Goal: Consume media (video, audio): Watch videos, listen to music or podcasts

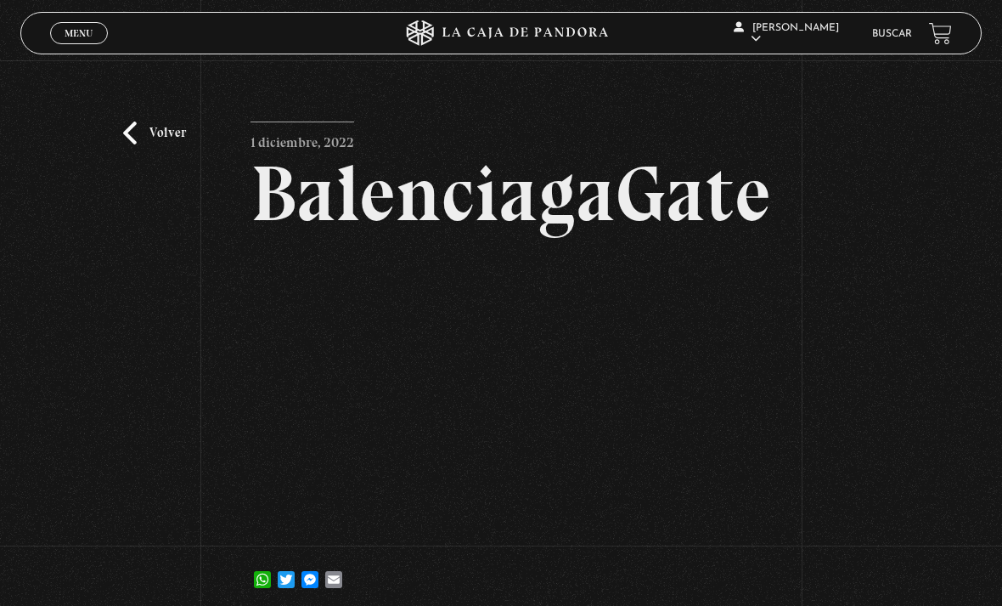
scroll to position [14, 0]
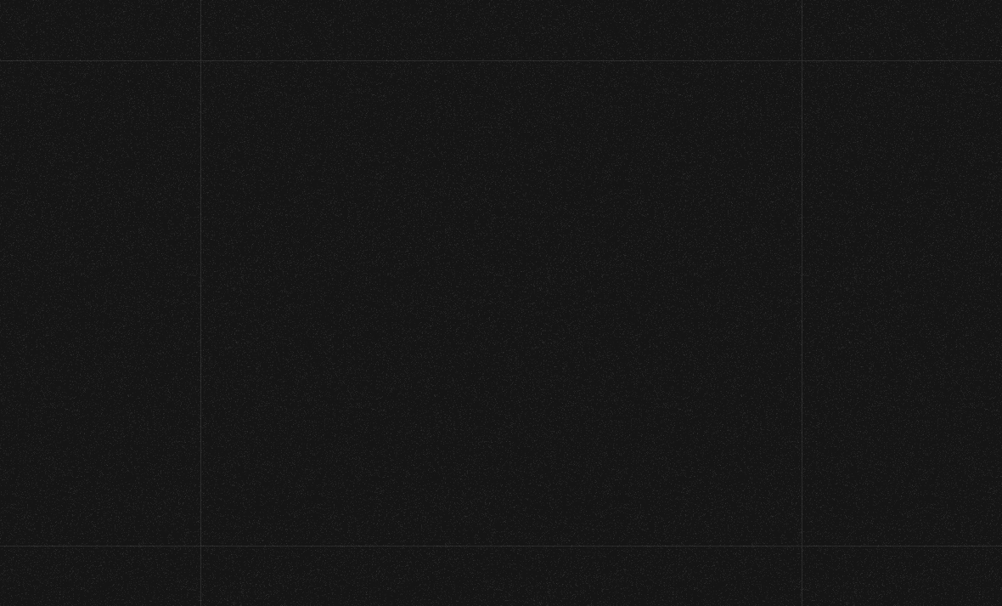
scroll to position [14, 0]
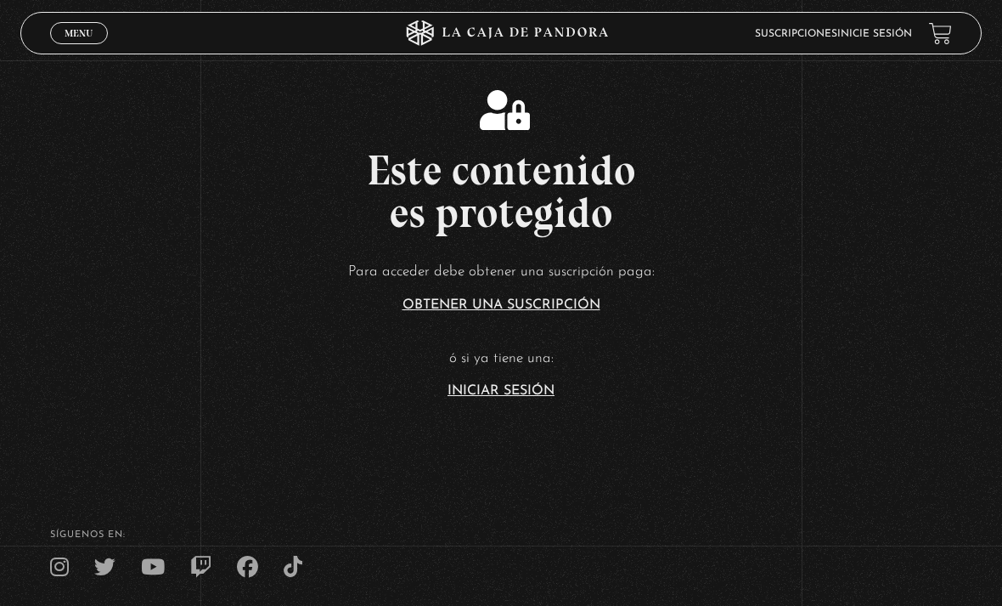
click at [480, 398] on link "Iniciar Sesión" at bounding box center [501, 391] width 107 height 14
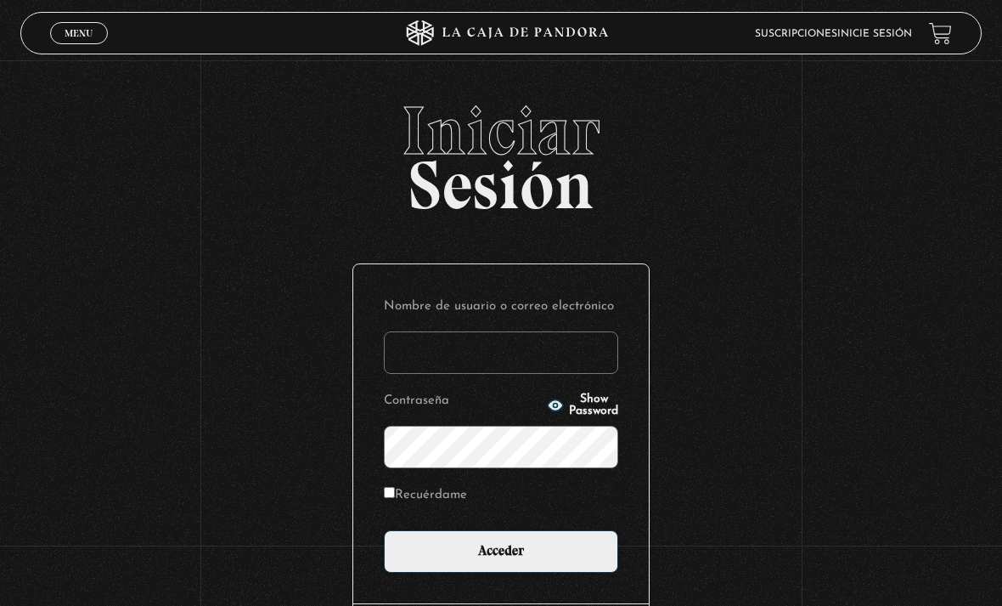
type input "tamarachaves1994@gmail.com"
click at [501, 560] on input "Acceder" at bounding box center [501, 551] width 234 height 42
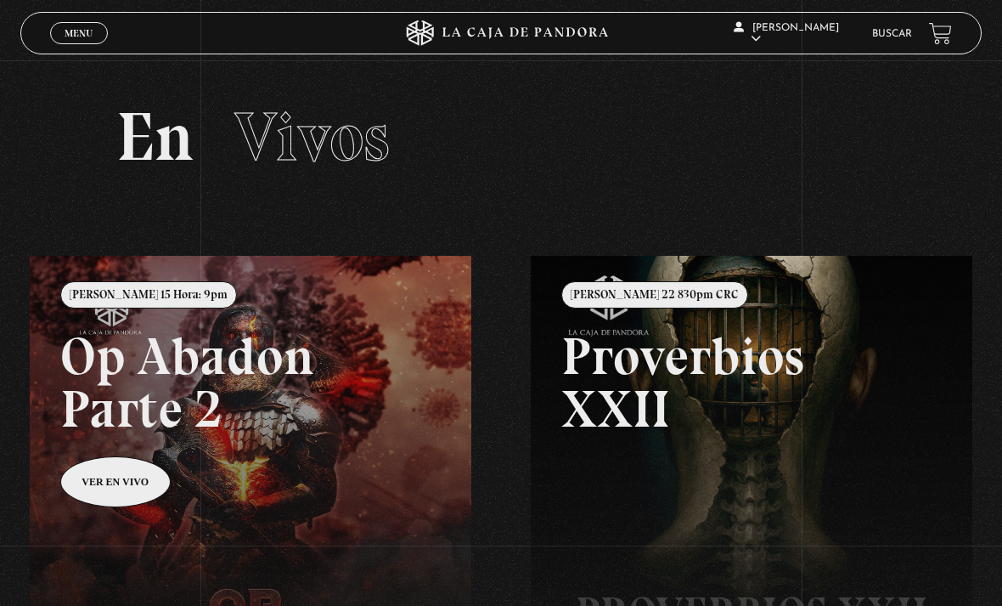
click at [68, 35] on span "Menu" at bounding box center [79, 33] width 28 height 10
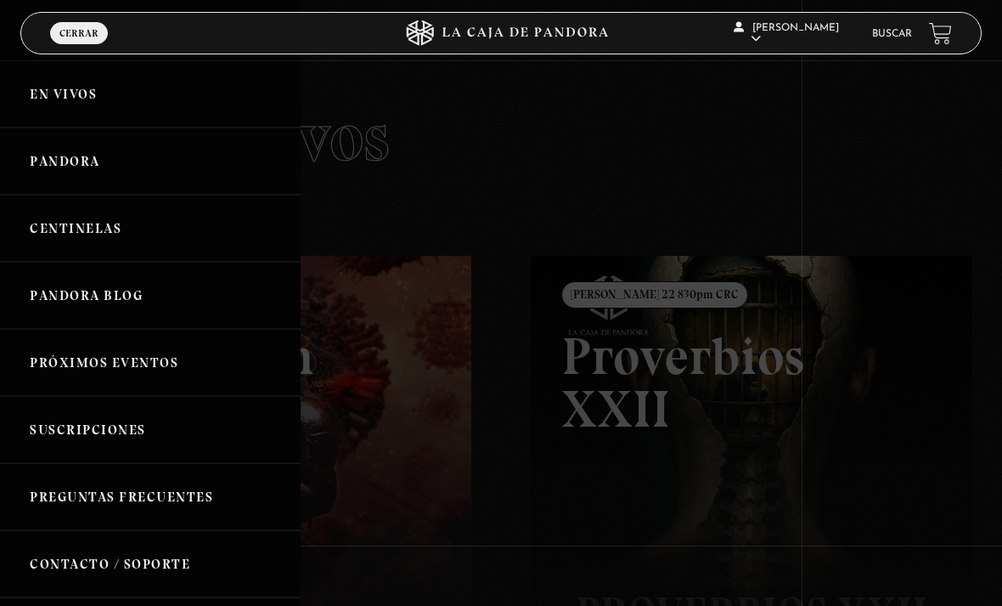
click at [71, 154] on link "Pandora" at bounding box center [150, 160] width 301 height 67
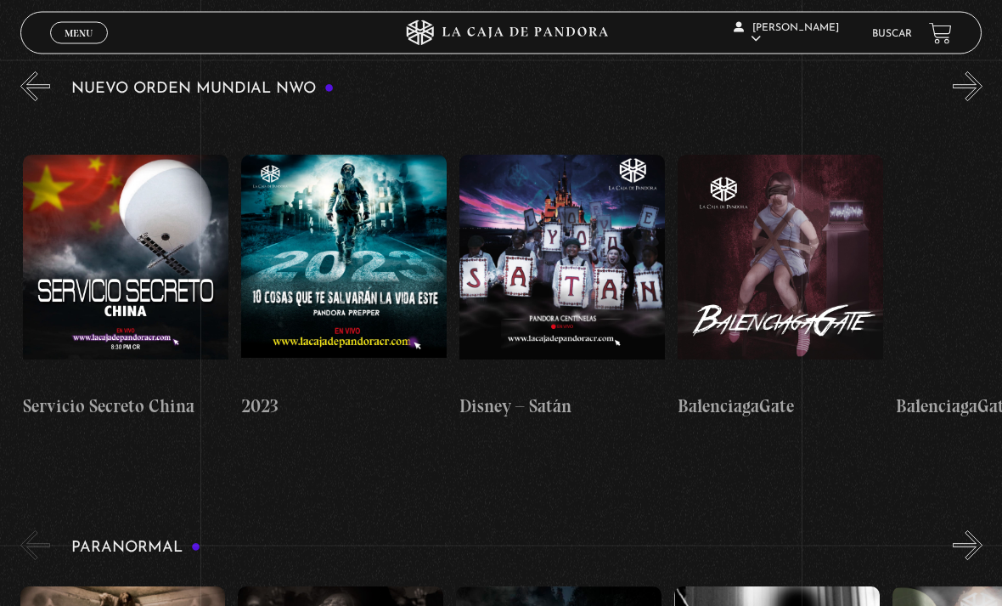
scroll to position [0, 8366]
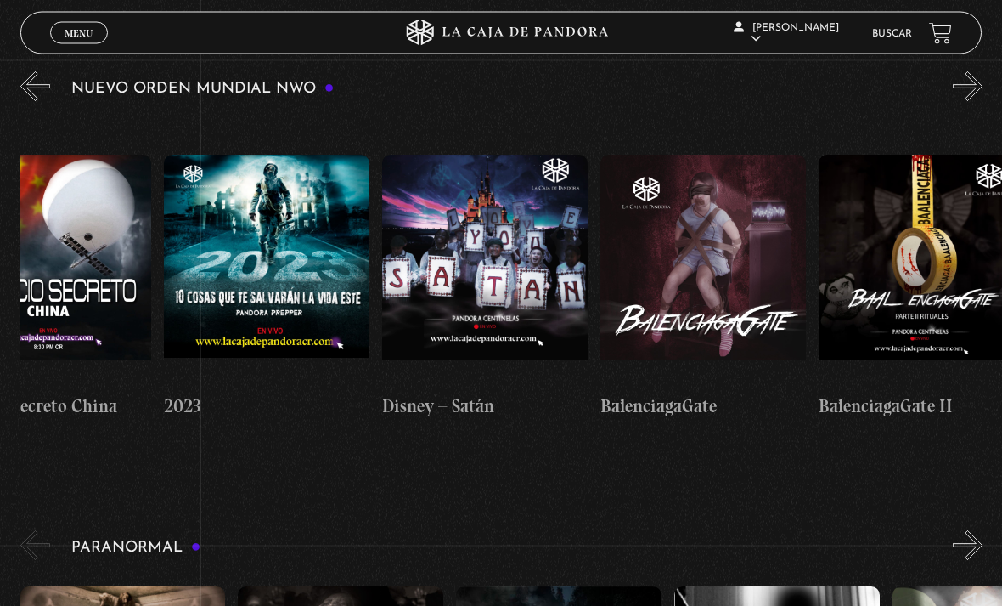
click at [521, 279] on figure at bounding box center [485, 269] width 206 height 229
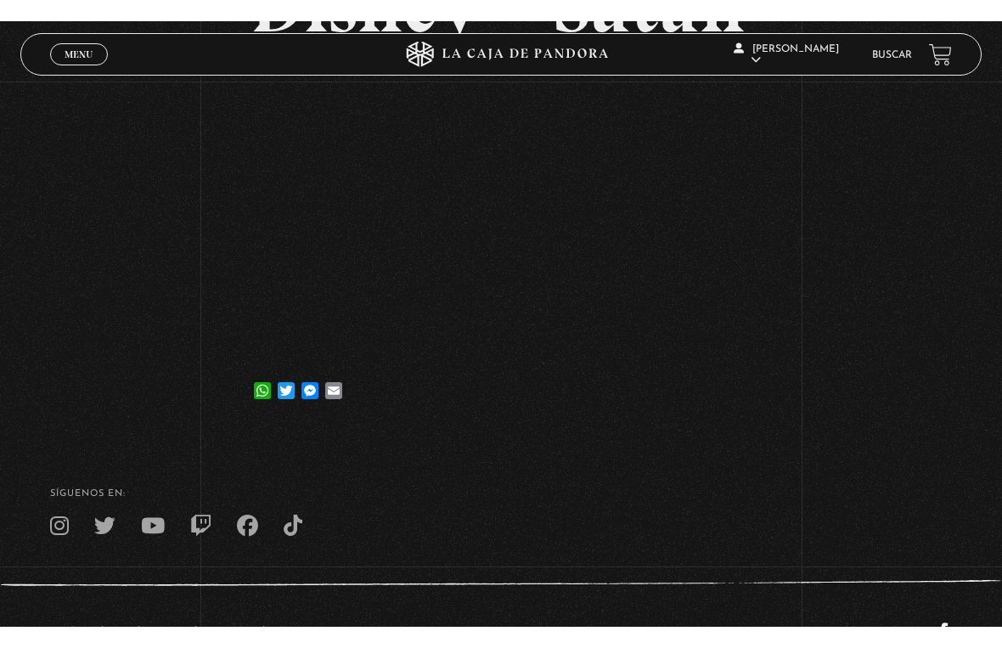
scroll to position [20, 0]
